Goal: Transaction & Acquisition: Book appointment/travel/reservation

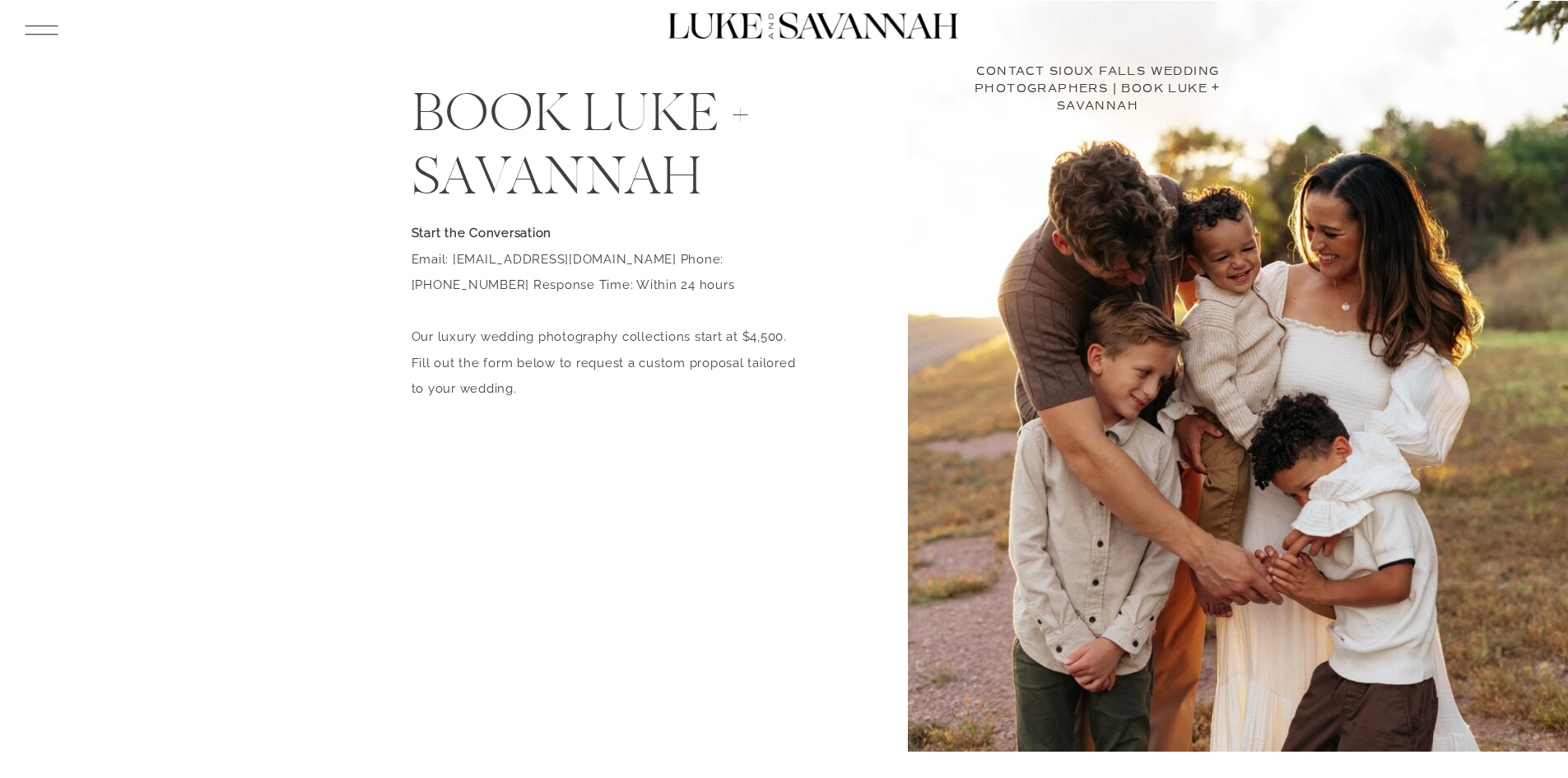
click at [53, 32] on icon at bounding box center [41, 30] width 43 height 46
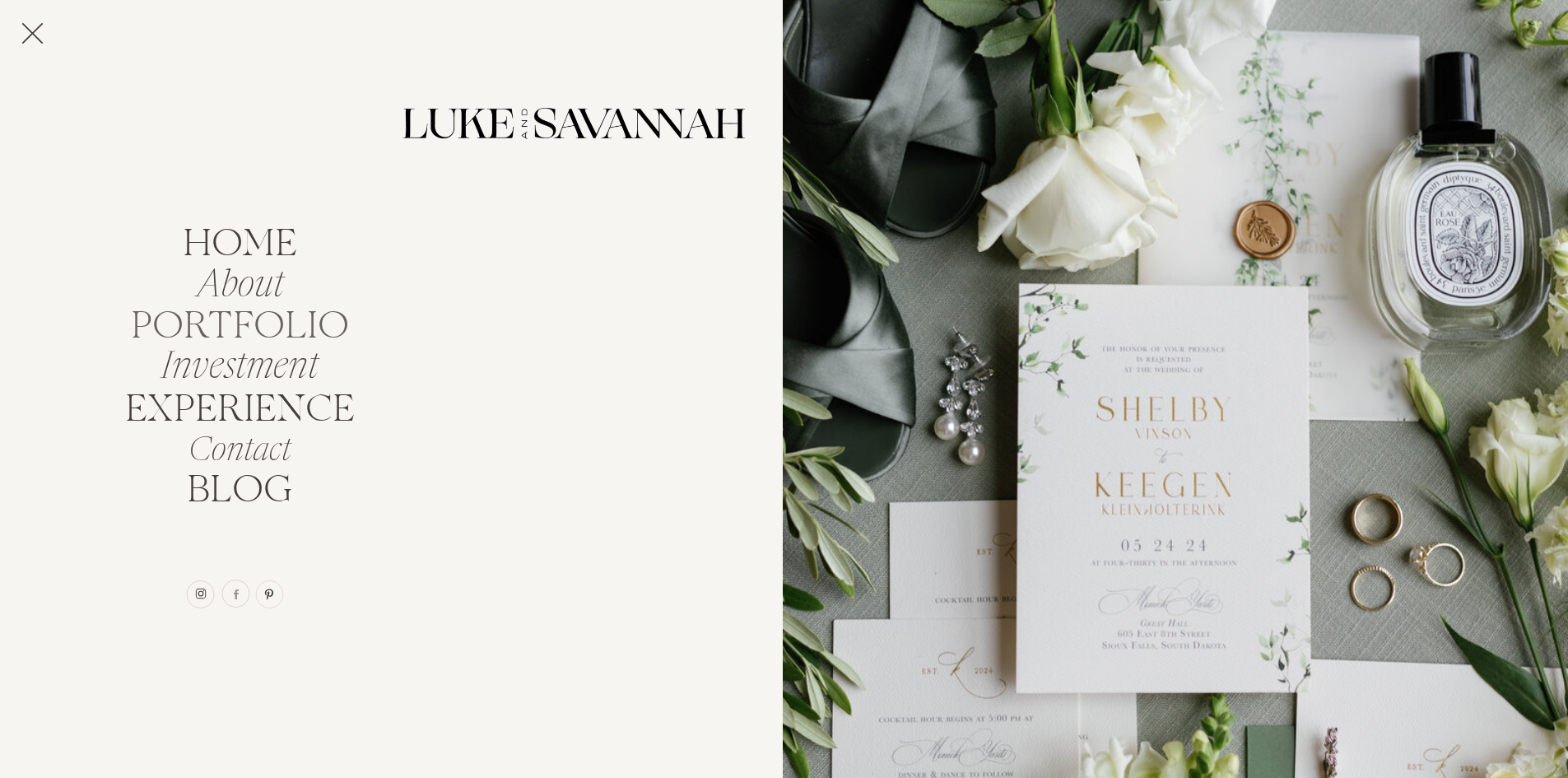
click at [282, 315] on nav "portfolio" at bounding box center [240, 322] width 233 height 32
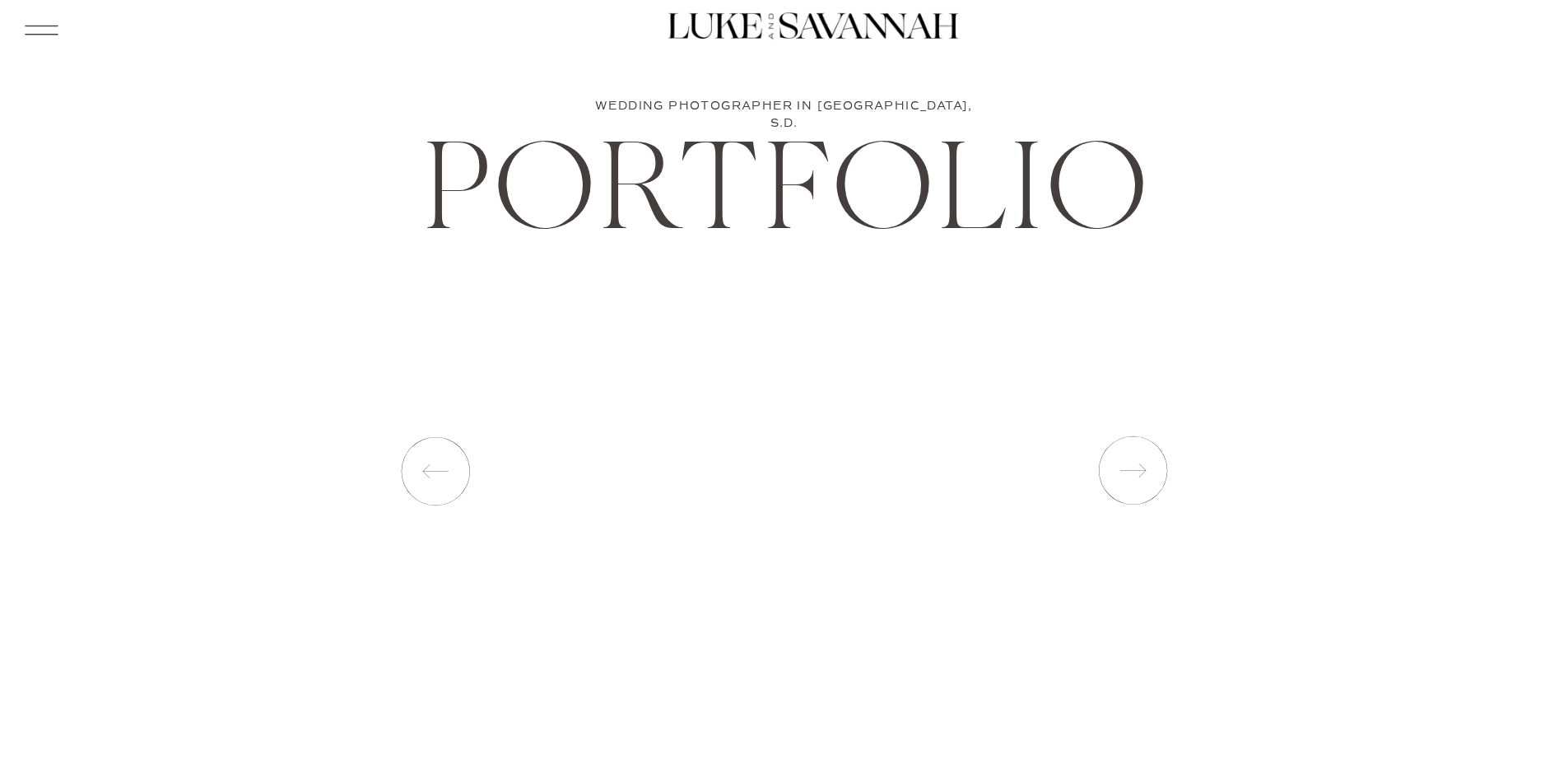
click at [1132, 479] on icon at bounding box center [1132, 471] width 82 height 82
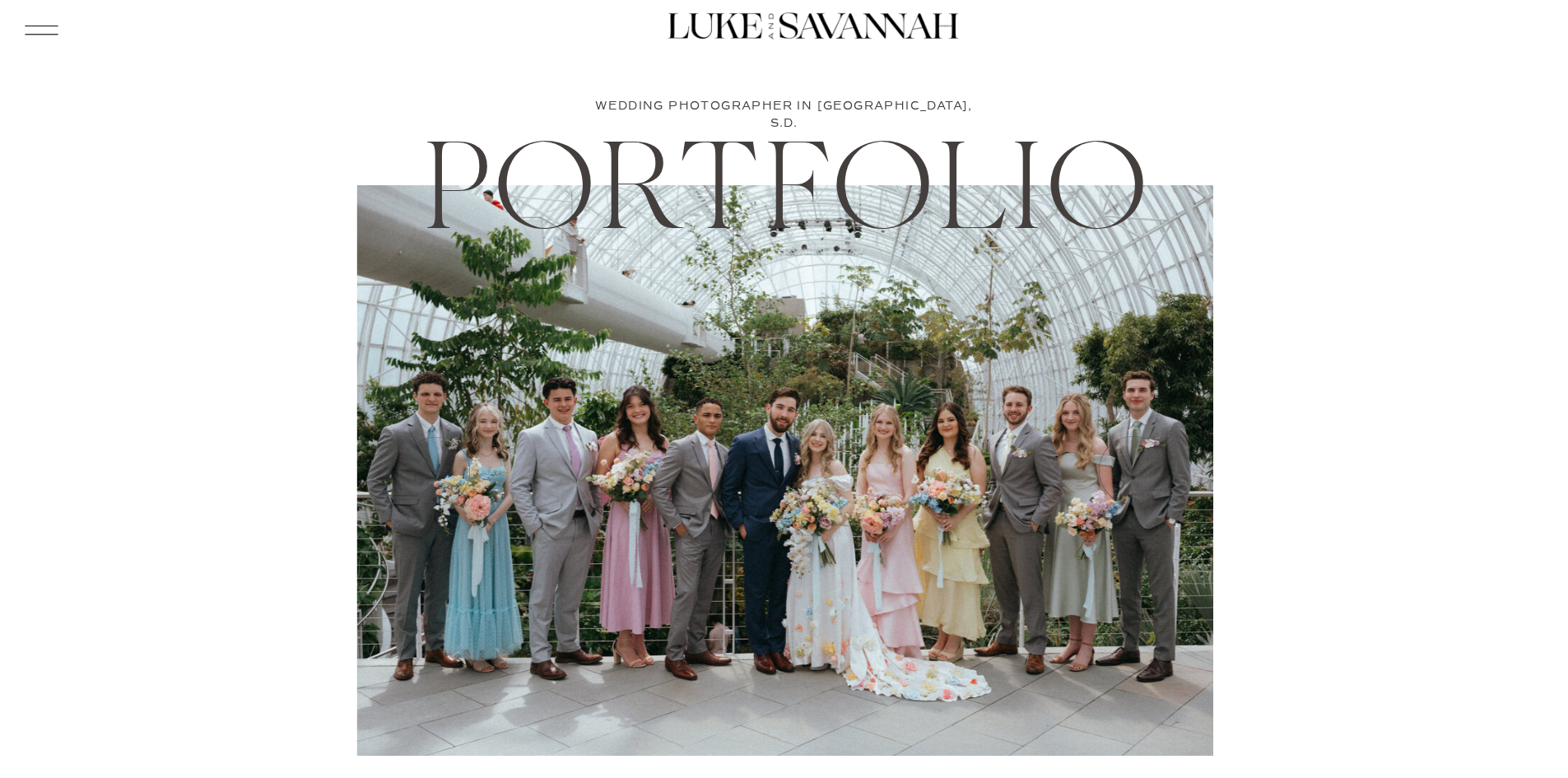
click at [1132, 479] on icon at bounding box center [1132, 471] width 82 height 82
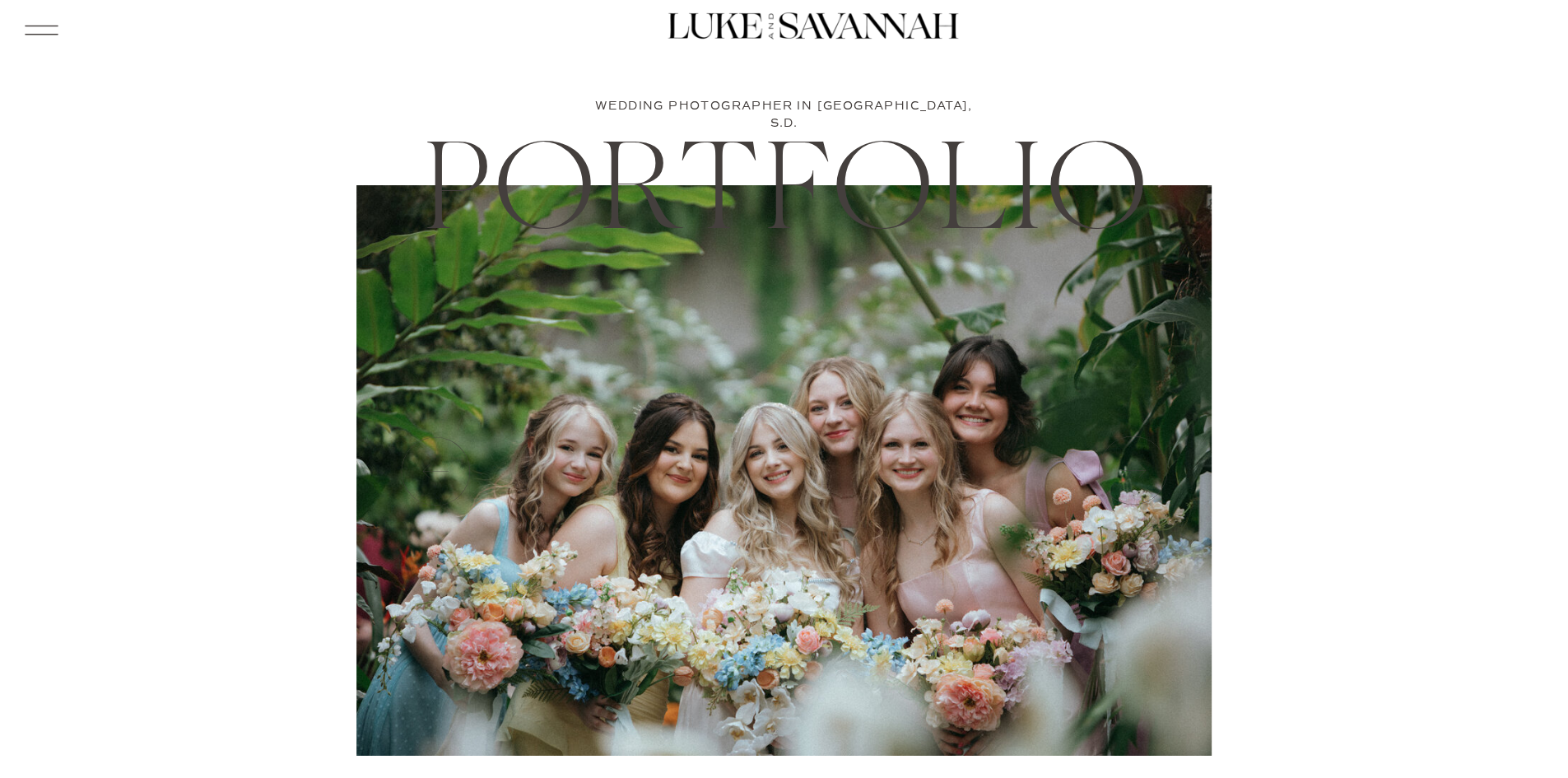
click at [30, 30] on icon at bounding box center [41, 30] width 43 height 46
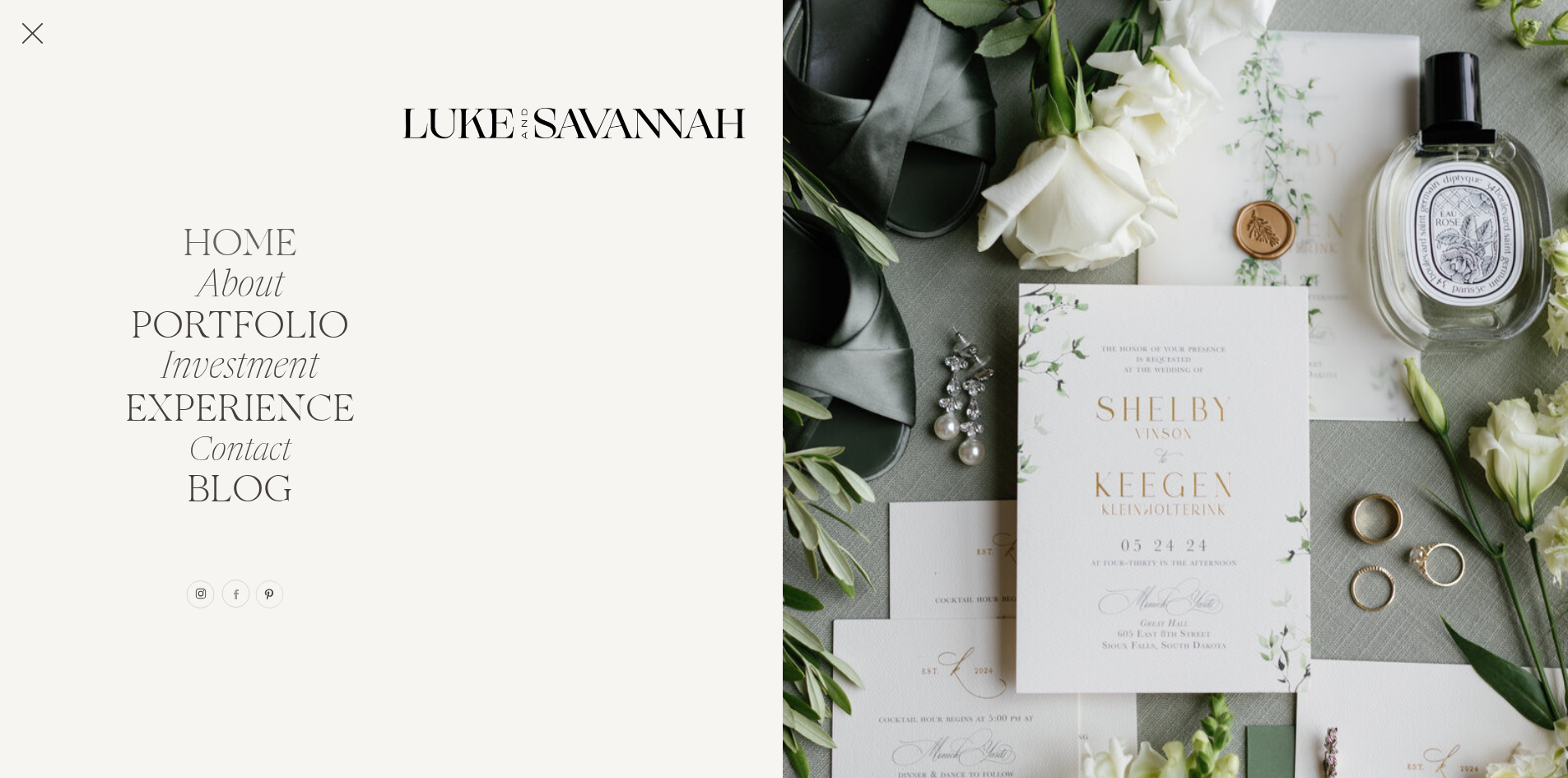
click at [256, 237] on nav "home" at bounding box center [239, 239] width 145 height 32
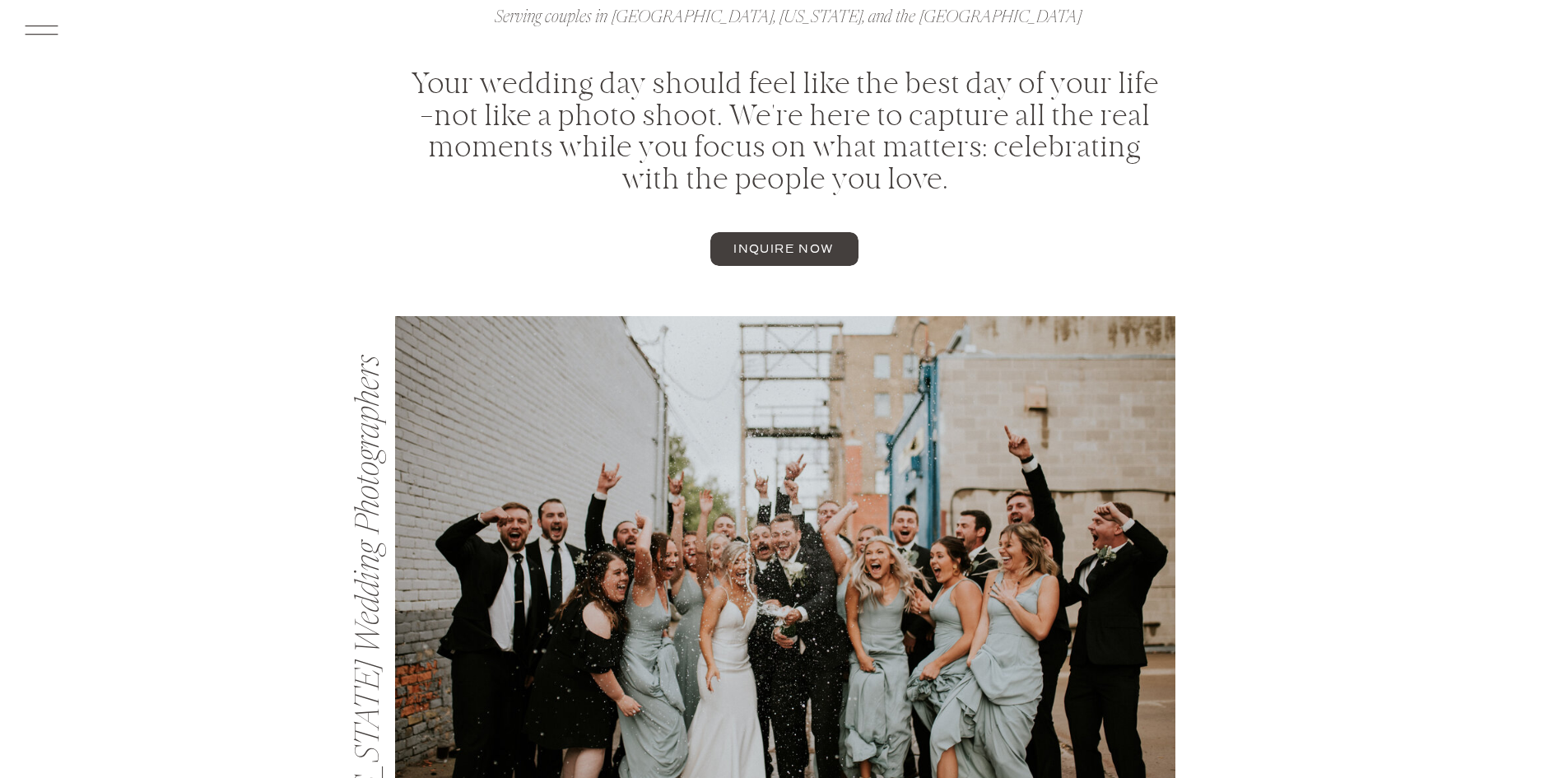
scroll to position [824, 0]
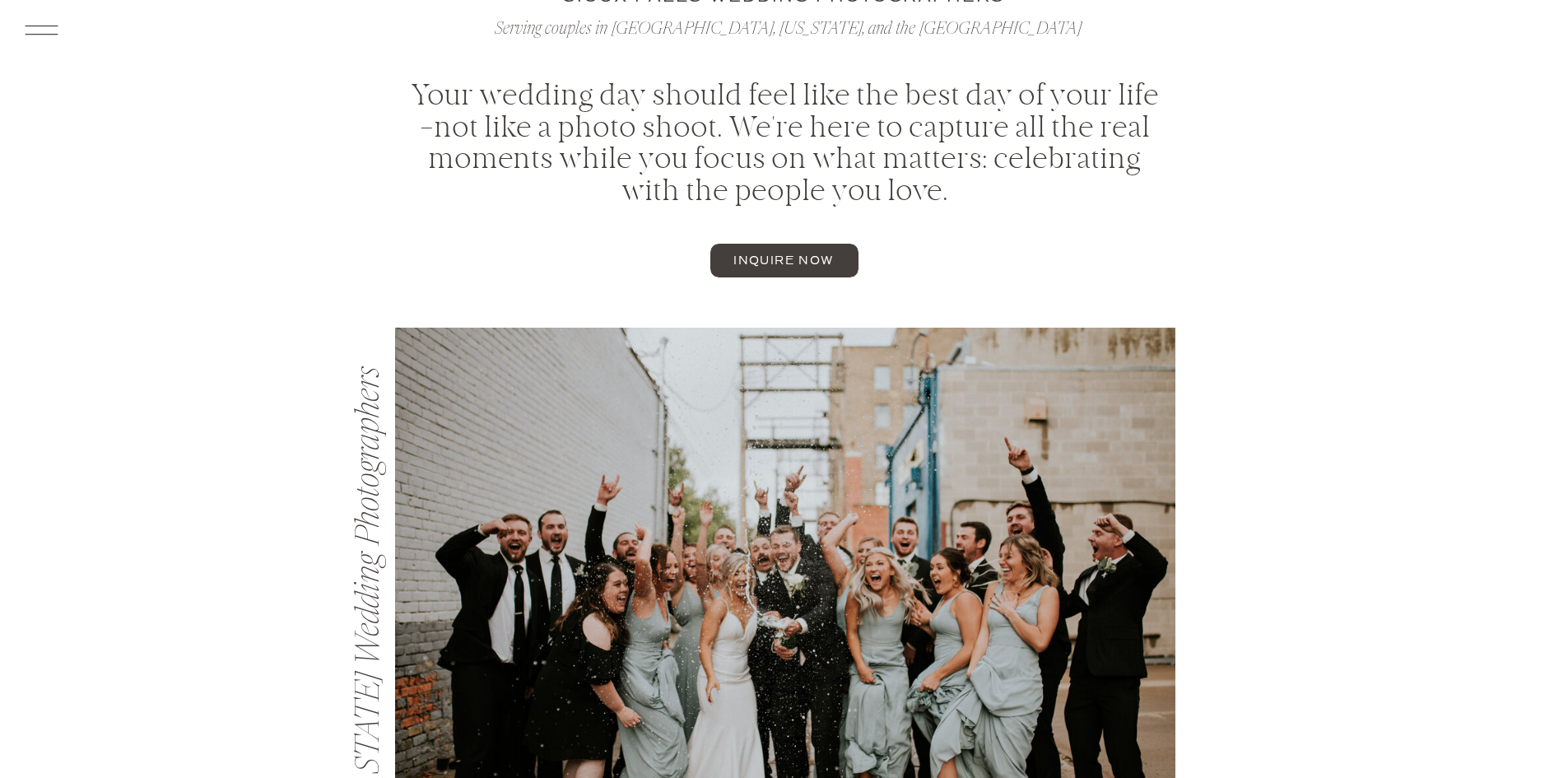
click at [757, 257] on span "inquire now" at bounding box center [784, 260] width 101 height 18
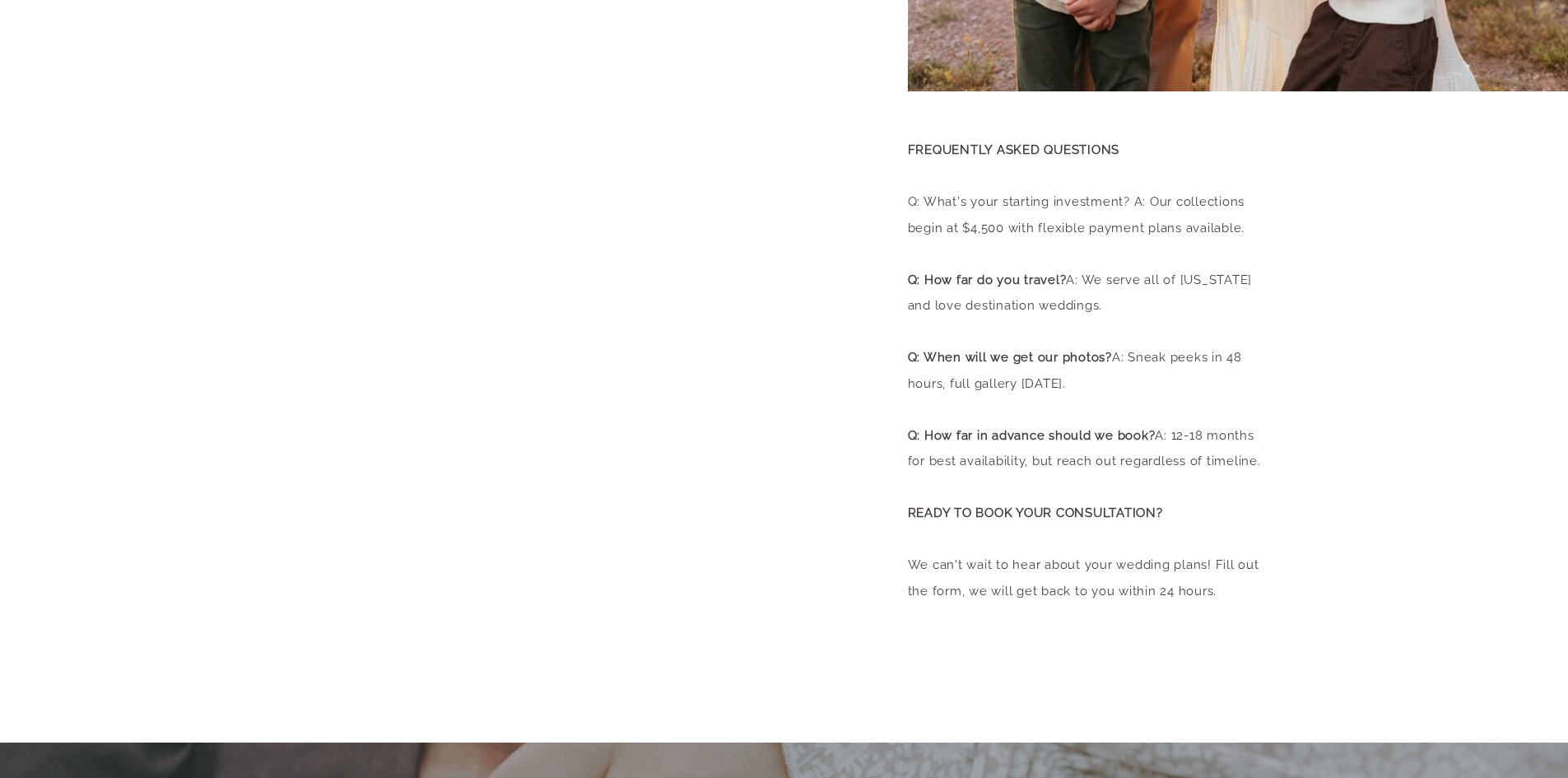
scroll to position [741, 0]
